Goal: Find specific page/section

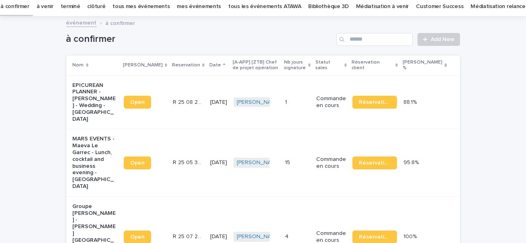
scroll to position [20, 0]
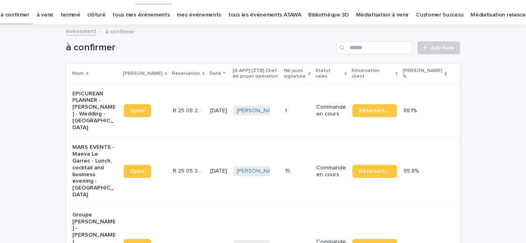
click at [86, 105] on p "EPICUREAN PLANNER - [PERSON_NAME] - Wedding - [GEOGRAPHIC_DATA]" at bounding box center [95, 110] width 45 height 41
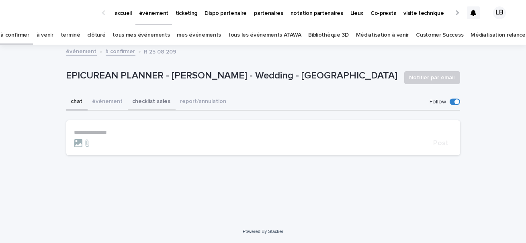
click at [157, 106] on button "checklist sales" at bounding box center [152, 102] width 48 height 17
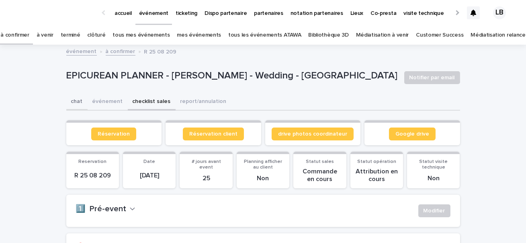
click at [70, 100] on button "chat" at bounding box center [76, 102] width 21 height 17
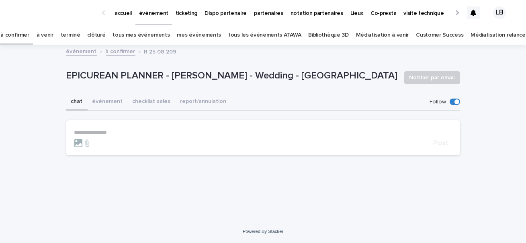
click at [29, 37] on link "à confirmer" at bounding box center [14, 35] width 29 height 19
